Goal: Transaction & Acquisition: Purchase product/service

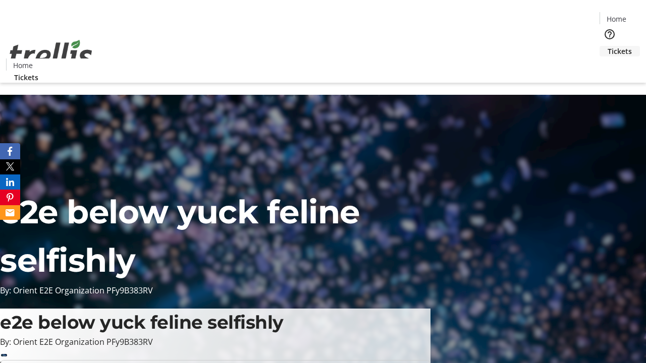
click at [607, 46] on span "Tickets" at bounding box center [619, 51] width 24 height 11
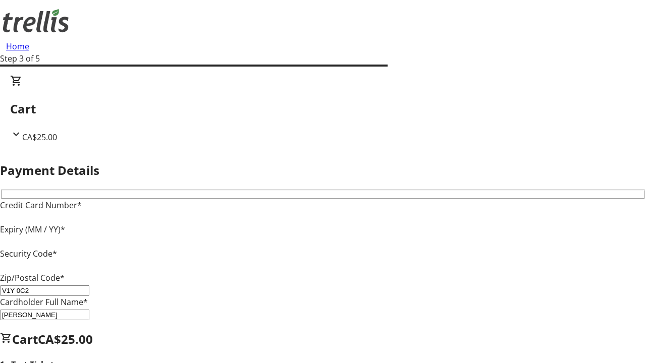
type input "V1Y 0C2"
